Goal: Complete application form: Complete application form

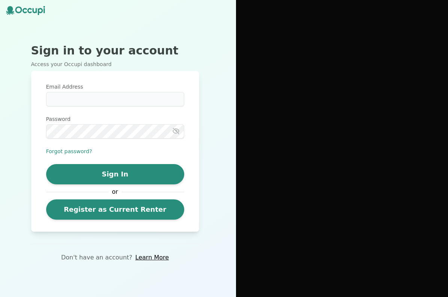
click at [140, 207] on link "Register as Current Renter" at bounding box center [115, 209] width 138 height 20
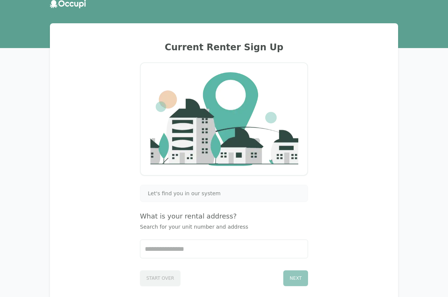
scroll to position [35, 0]
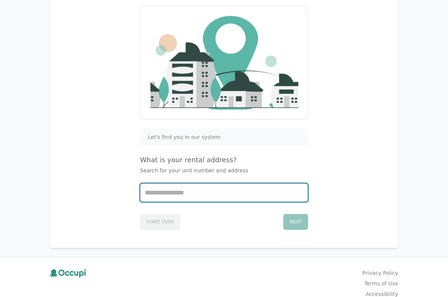
click at [169, 193] on input "Start typing..." at bounding box center [223, 193] width 167 height 18
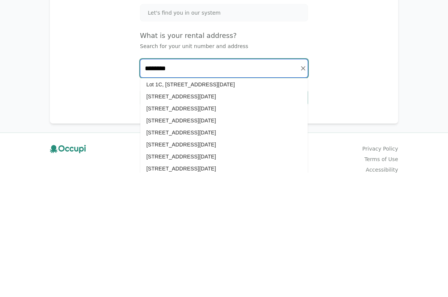
scroll to position [209, 0]
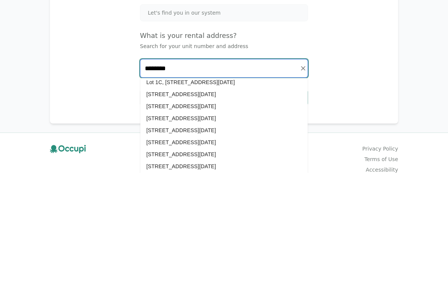
click at [246, 225] on li "[STREET_ADDRESS][DATE]" at bounding box center [223, 231] width 167 height 12
type input "**********"
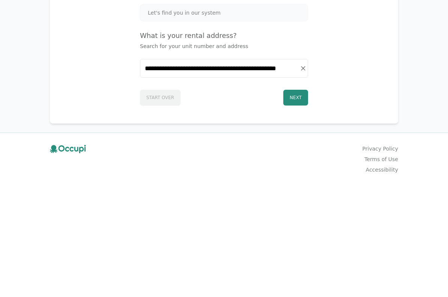
click at [299, 214] on button "Next" at bounding box center [295, 222] width 25 height 16
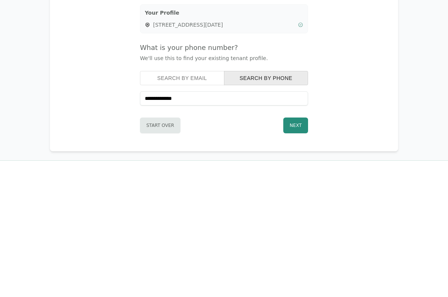
click at [297, 242] on button "Next" at bounding box center [295, 250] width 25 height 16
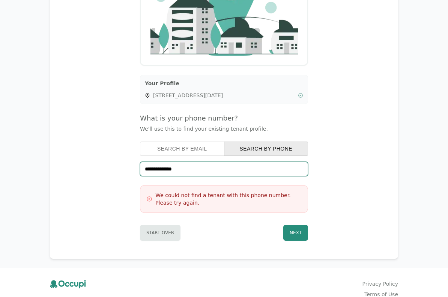
click at [201, 165] on input "**********" at bounding box center [224, 169] width 168 height 14
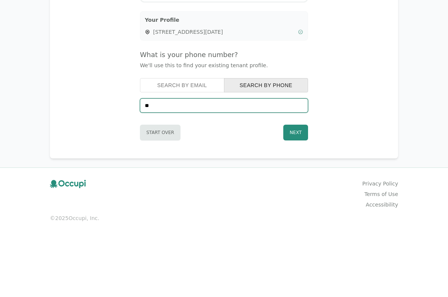
type input "*"
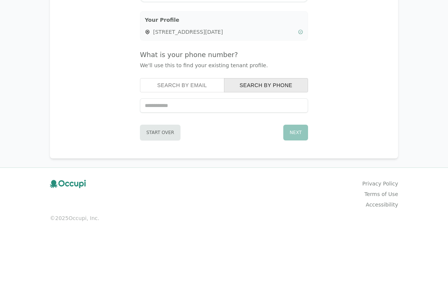
click at [203, 141] on button "Search by Email" at bounding box center [182, 148] width 84 height 14
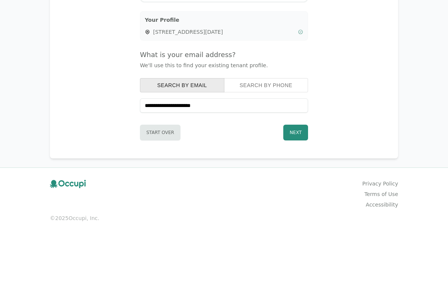
type input "**********"
click at [300, 188] on button "Next" at bounding box center [295, 196] width 25 height 16
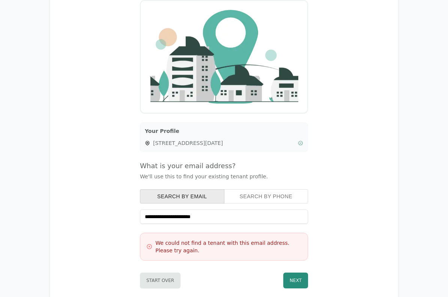
scroll to position [0, 0]
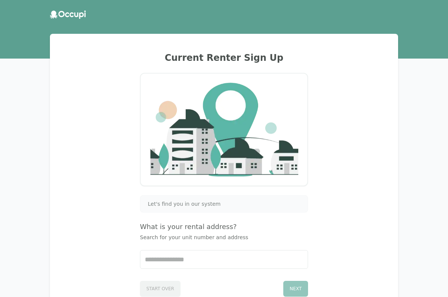
click at [399, 7] on header at bounding box center [224, 14] width 448 height 20
click at [429, 16] on header at bounding box center [224, 14] width 448 height 20
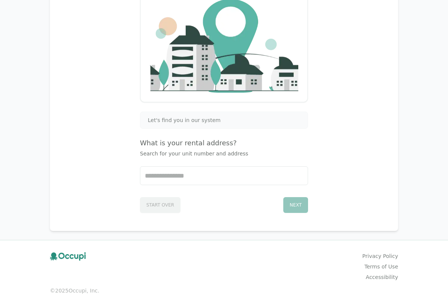
scroll to position [93, 0]
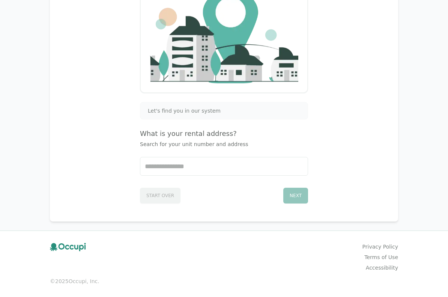
click at [82, 245] on icon at bounding box center [81, 247] width 4 height 6
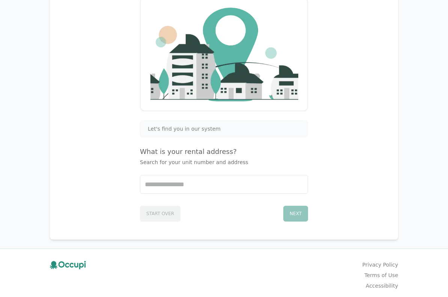
scroll to position [0, 0]
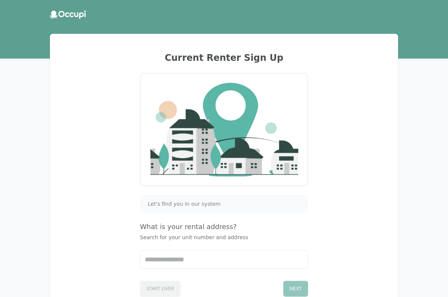
click at [78, 12] on icon at bounding box center [68, 14] width 36 height 8
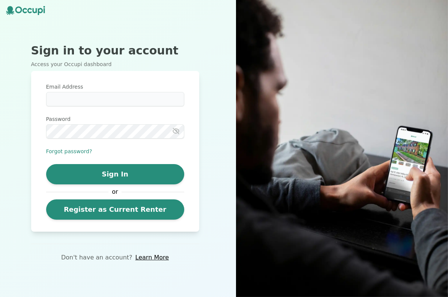
click at [157, 256] on link "Learn More" at bounding box center [151, 257] width 33 height 9
